Goal: Transaction & Acquisition: Obtain resource

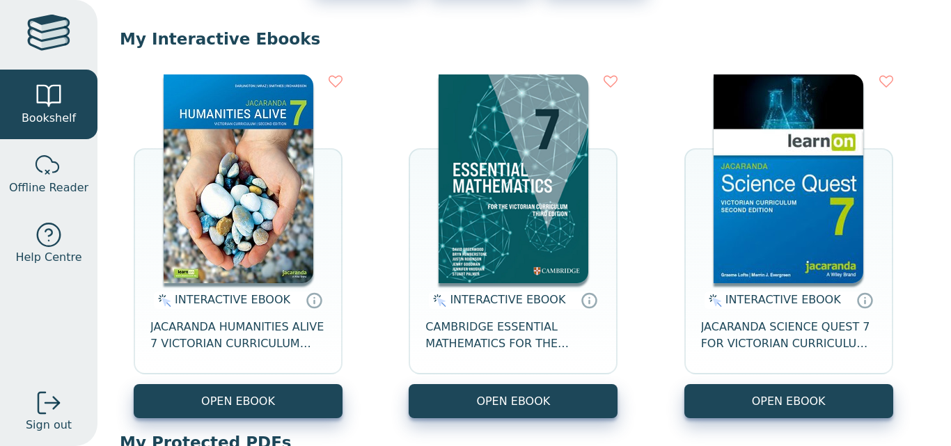
scroll to position [117, 0]
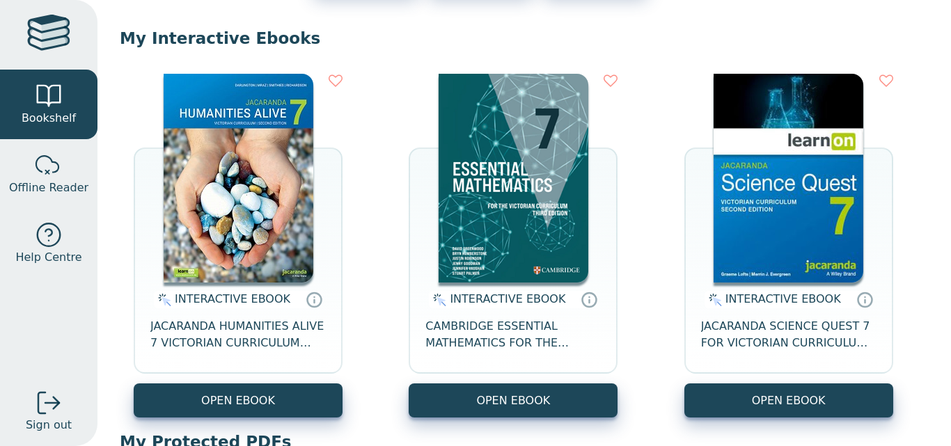
click at [789, 168] on img at bounding box center [789, 178] width 150 height 209
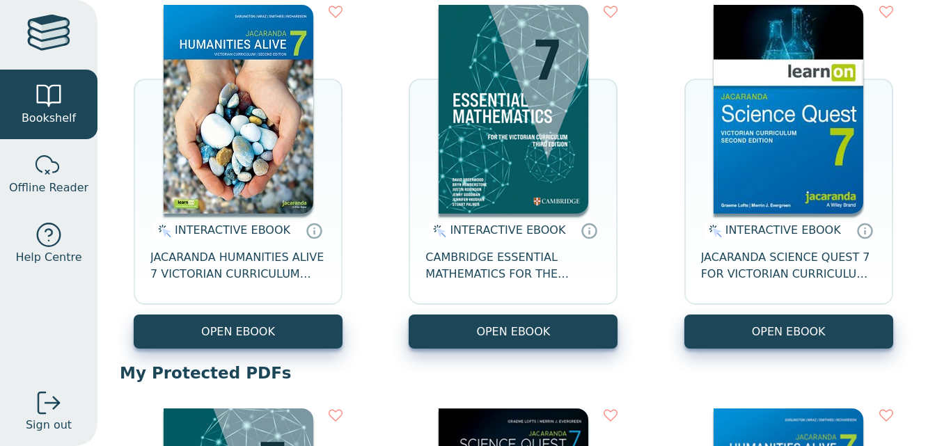
scroll to position [196, 0]
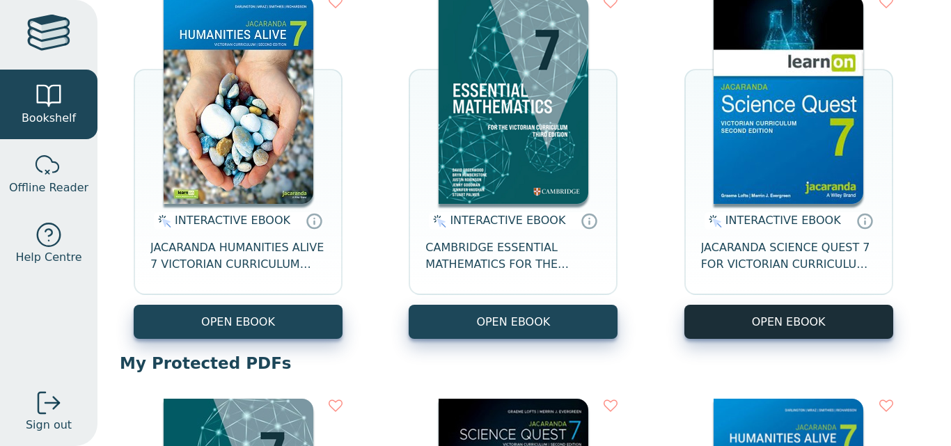
click at [760, 320] on button "OPEN EBOOK" at bounding box center [789, 322] width 209 height 34
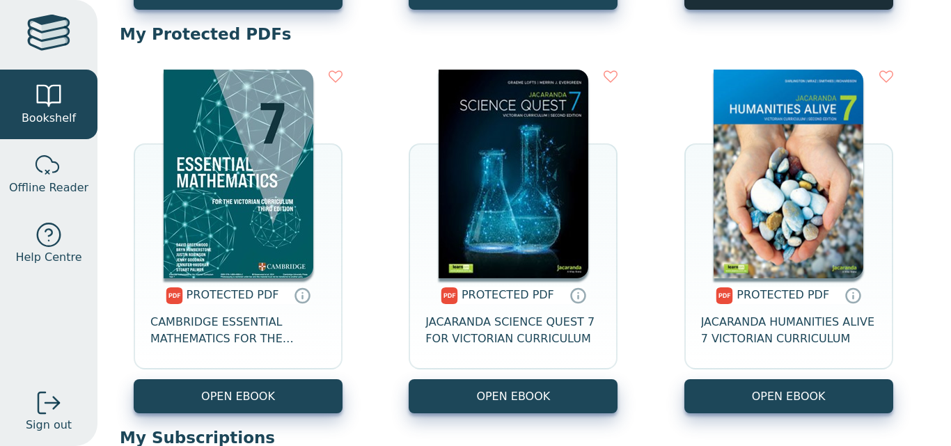
scroll to position [526, 0]
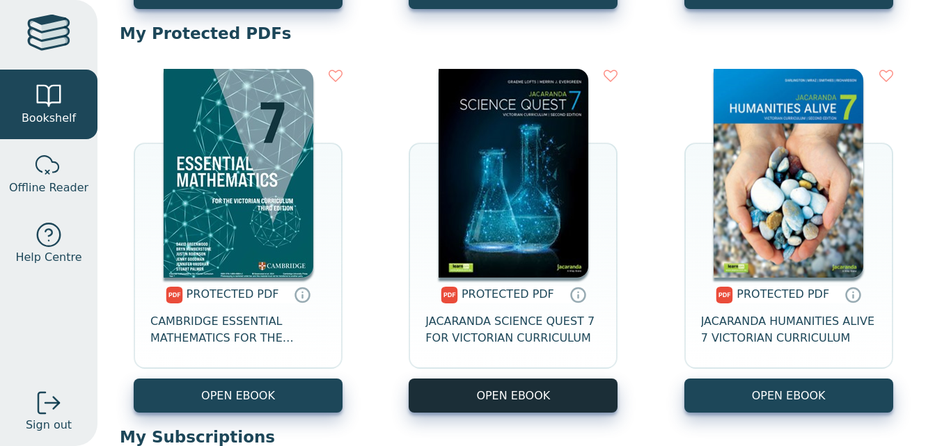
click at [545, 410] on link "OPEN EBOOK" at bounding box center [513, 396] width 209 height 34
